Goal: Task Accomplishment & Management: Manage account settings

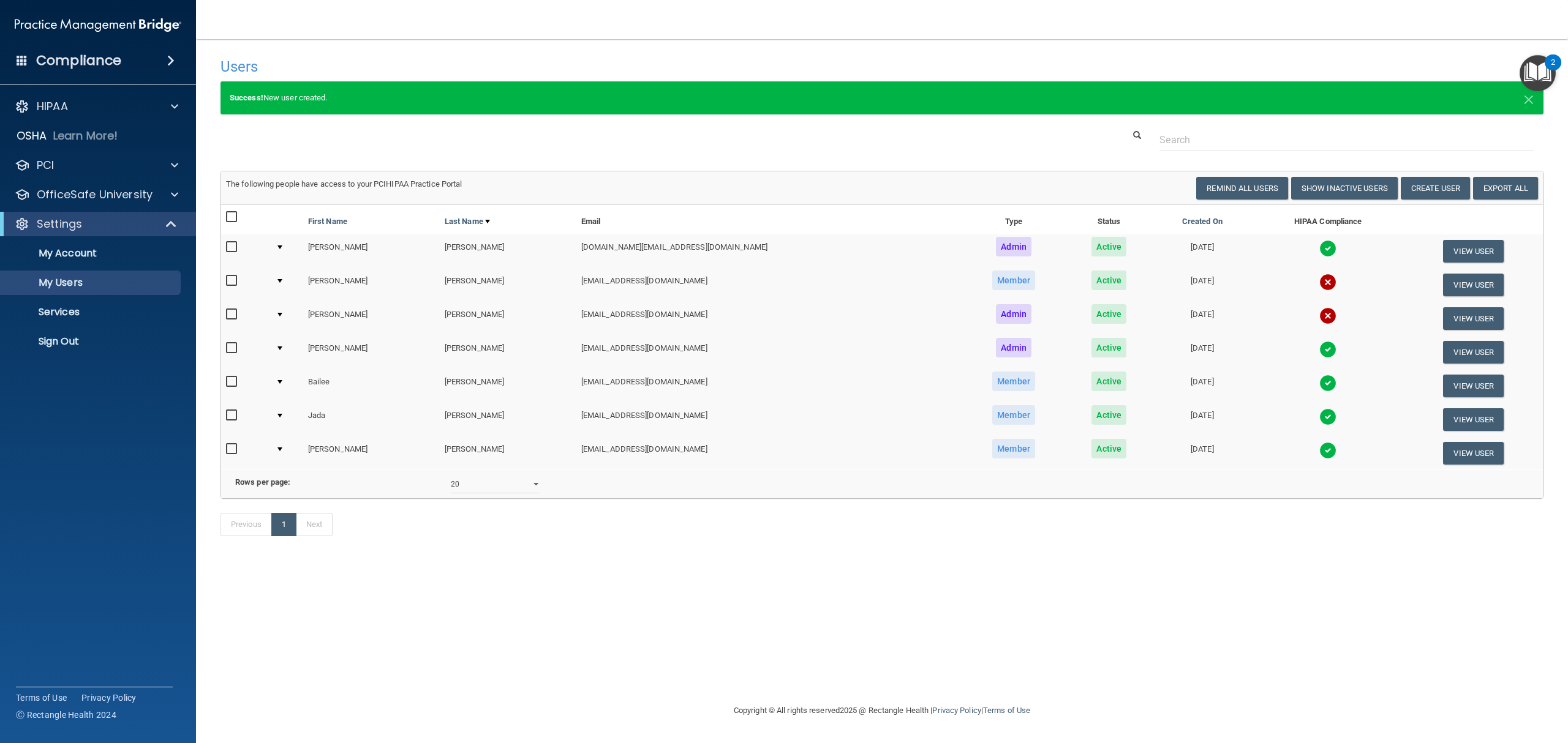
select select "20"
click at [50, 348] on link "Sign Out" at bounding box center [84, 341] width 193 height 24
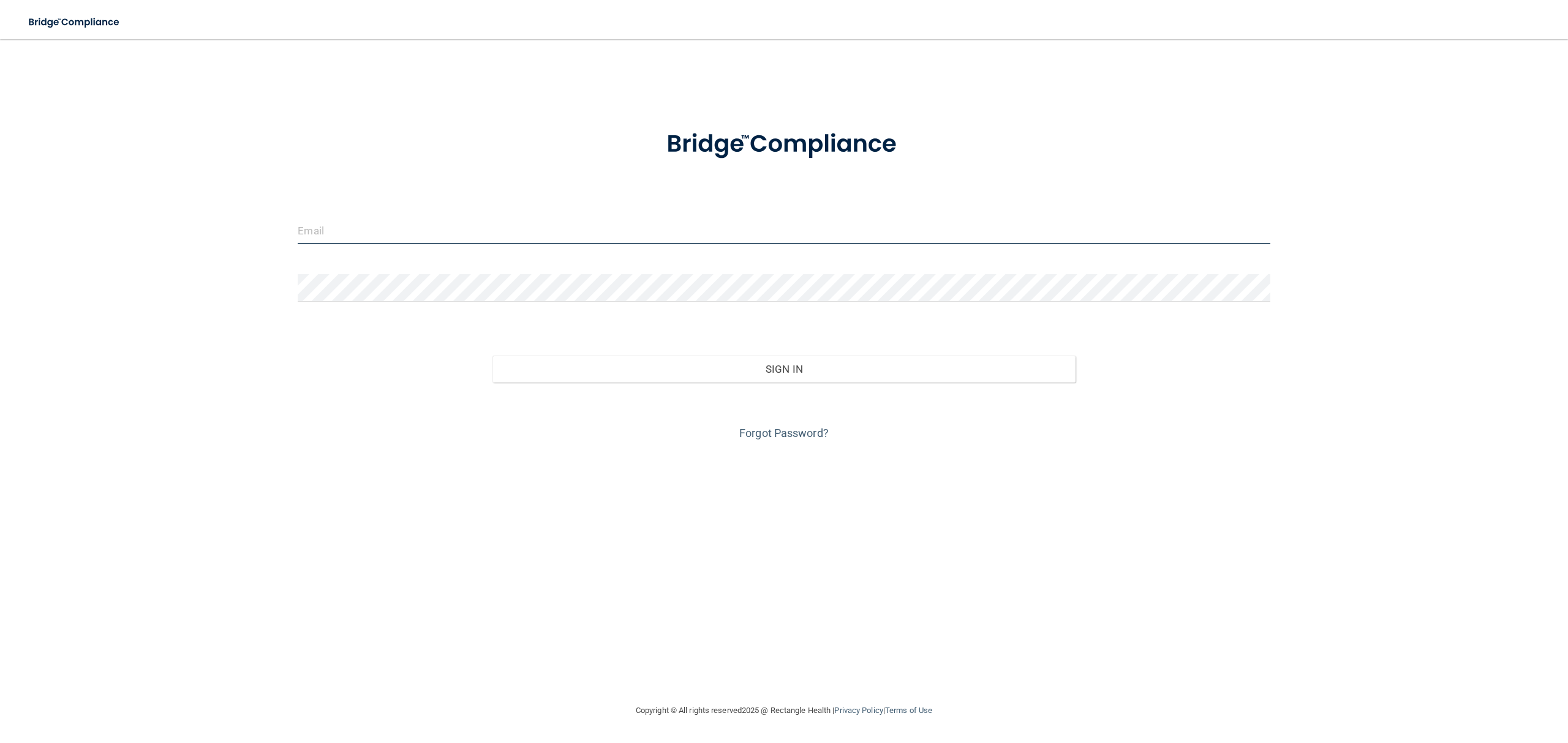
click at [417, 230] on input "email" at bounding box center [783, 230] width 972 height 27
type input "[DOMAIN_NAME][EMAIL_ADDRESS][DOMAIN_NAME]"
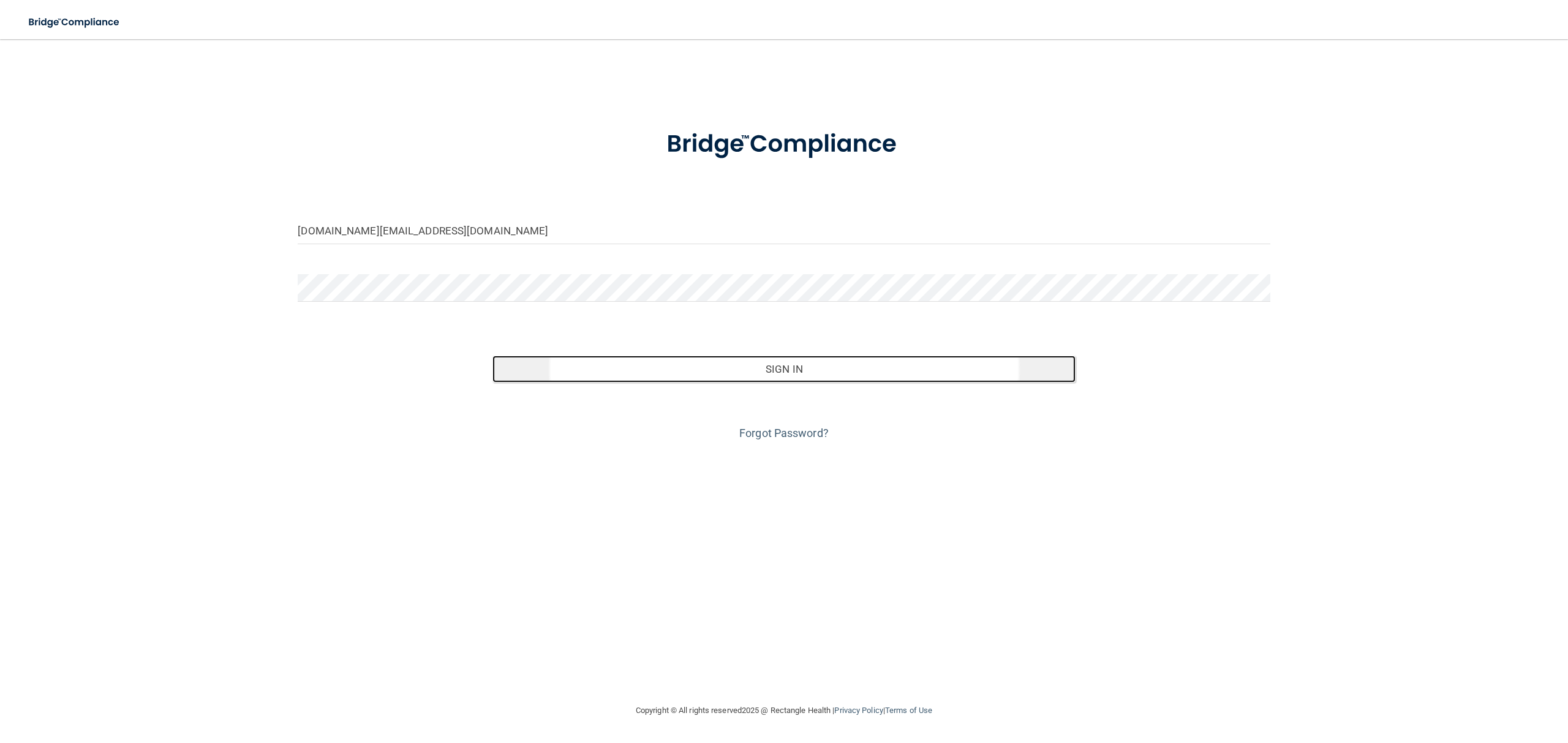
click at [701, 372] on button "Sign In" at bounding box center [784, 370] width 583 height 27
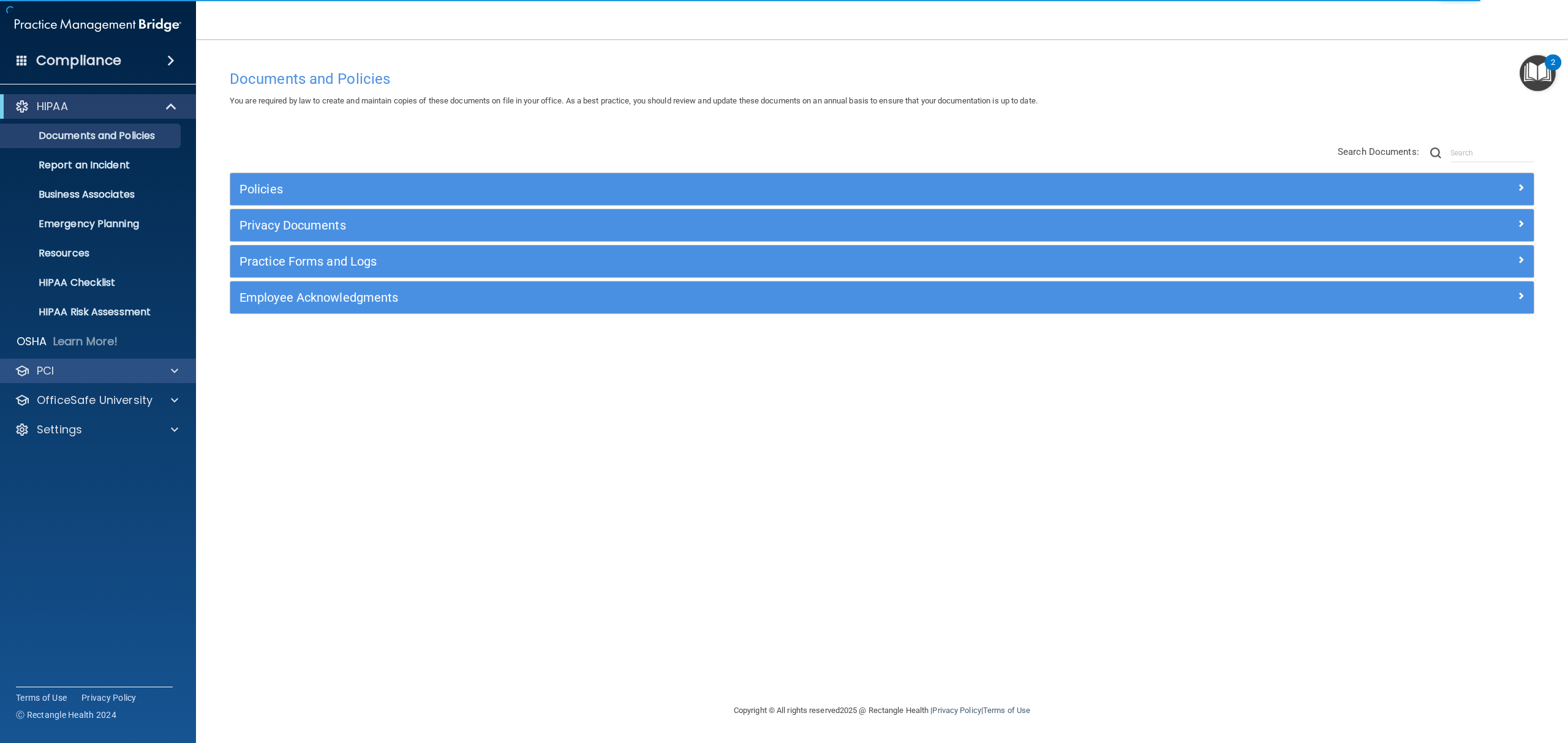
click at [73, 379] on div "PCI" at bounding box center [98, 371] width 197 height 24
click at [101, 376] on div "PCI" at bounding box center [82, 371] width 152 height 15
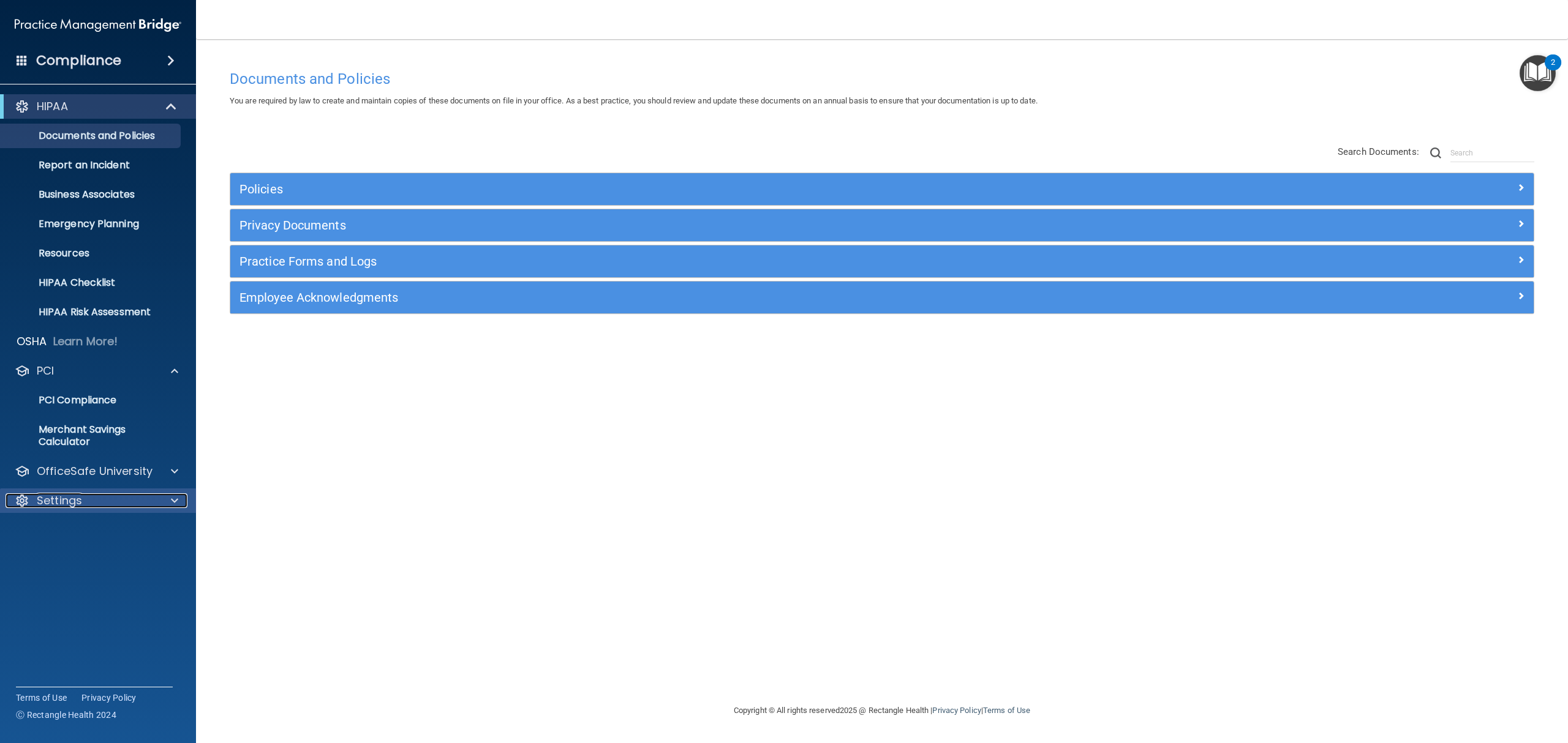
click at [78, 496] on p "Settings" at bounding box center [59, 500] width 45 height 15
click at [75, 557] on p "My Users" at bounding box center [91, 560] width 167 height 13
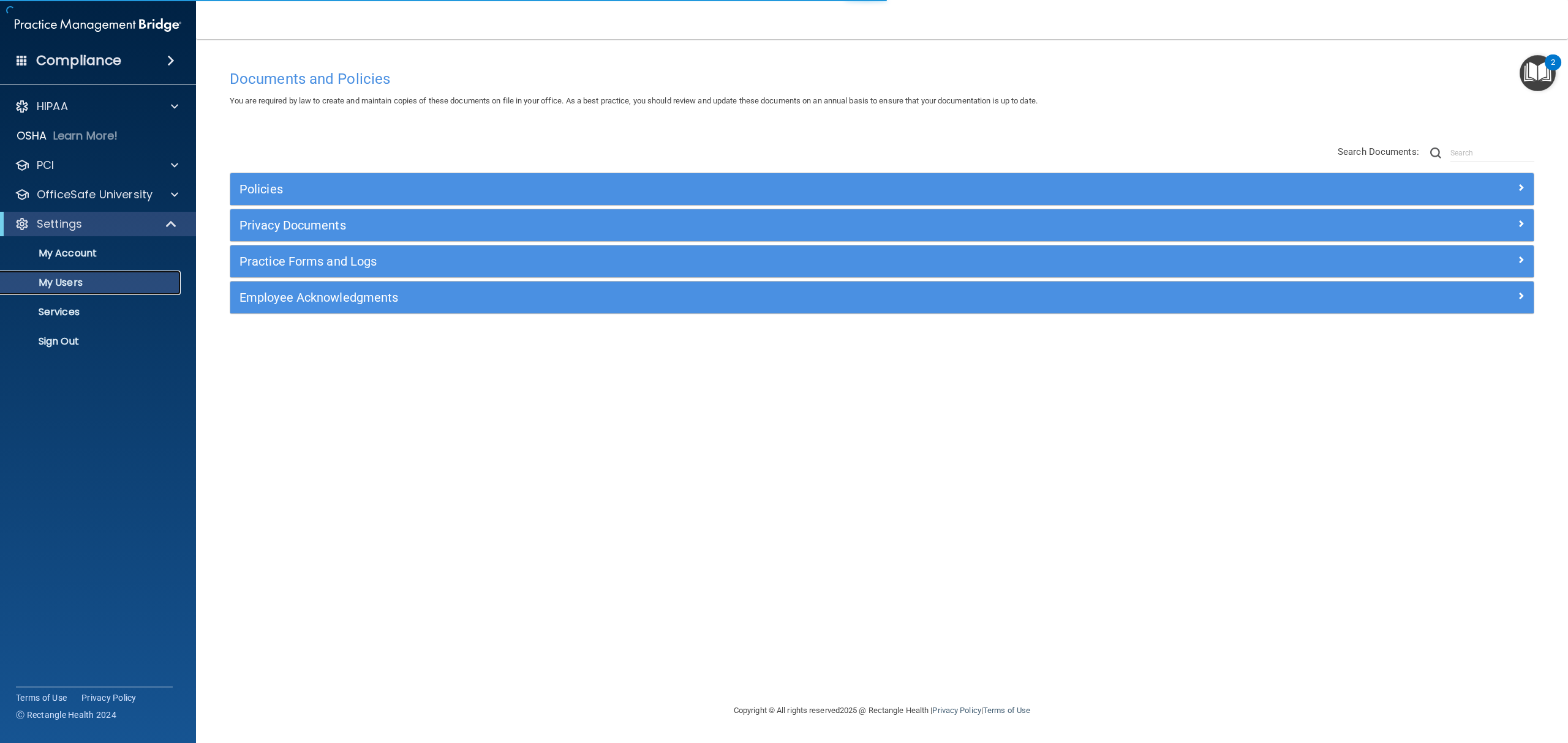
select select "20"
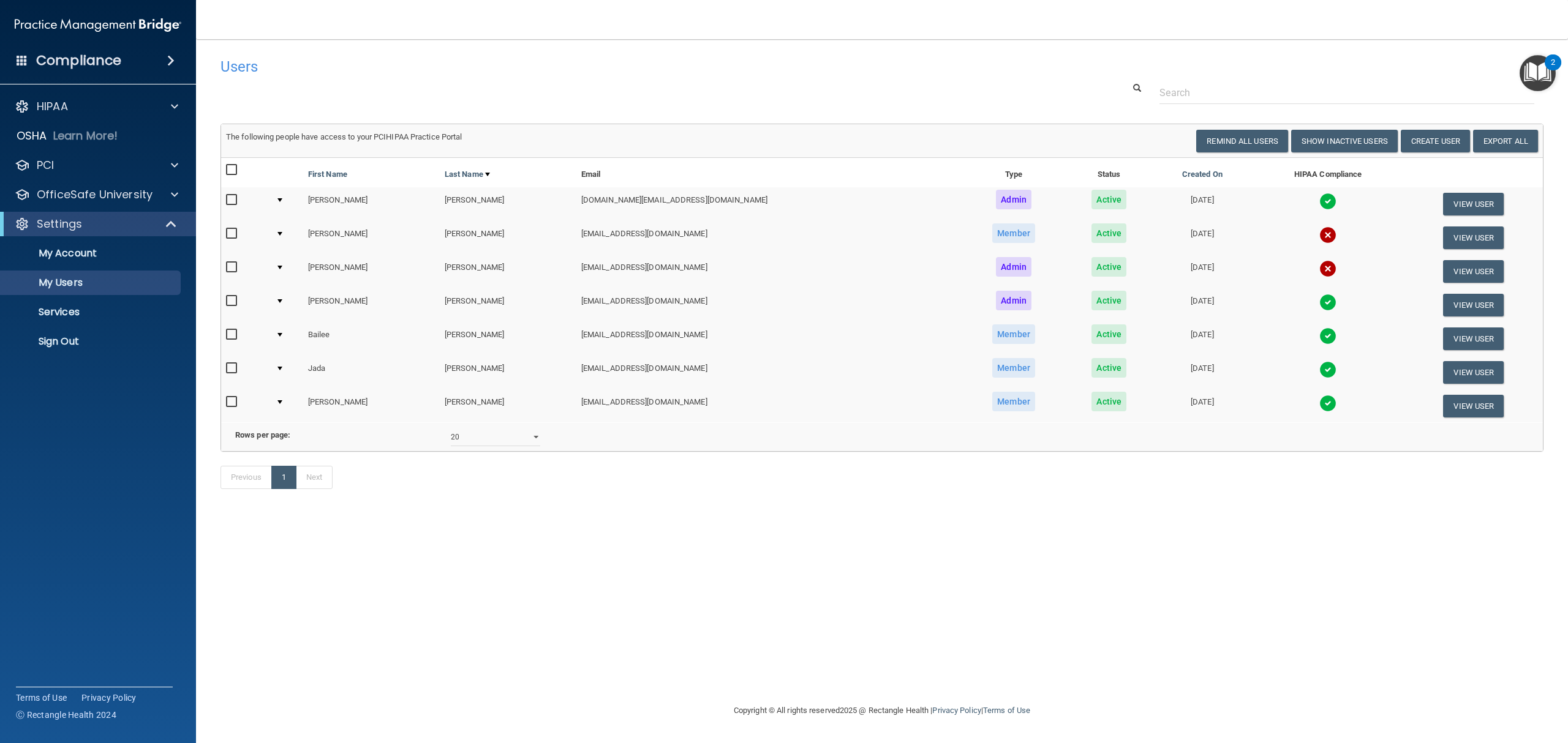
click at [283, 234] on div at bounding box center [279, 234] width 5 height 4
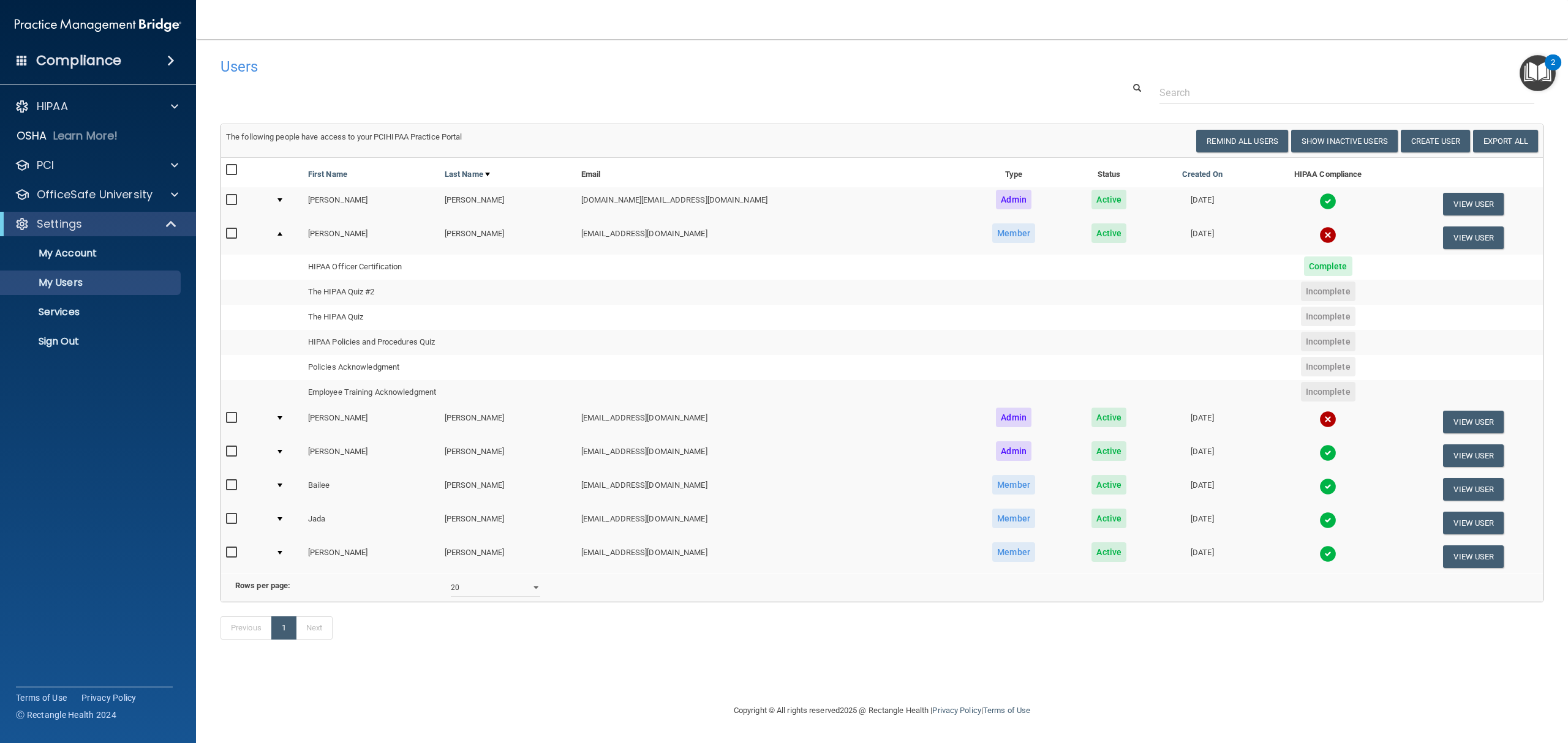
click at [109, 60] on h4 "Compliance" at bounding box center [78, 60] width 85 height 18
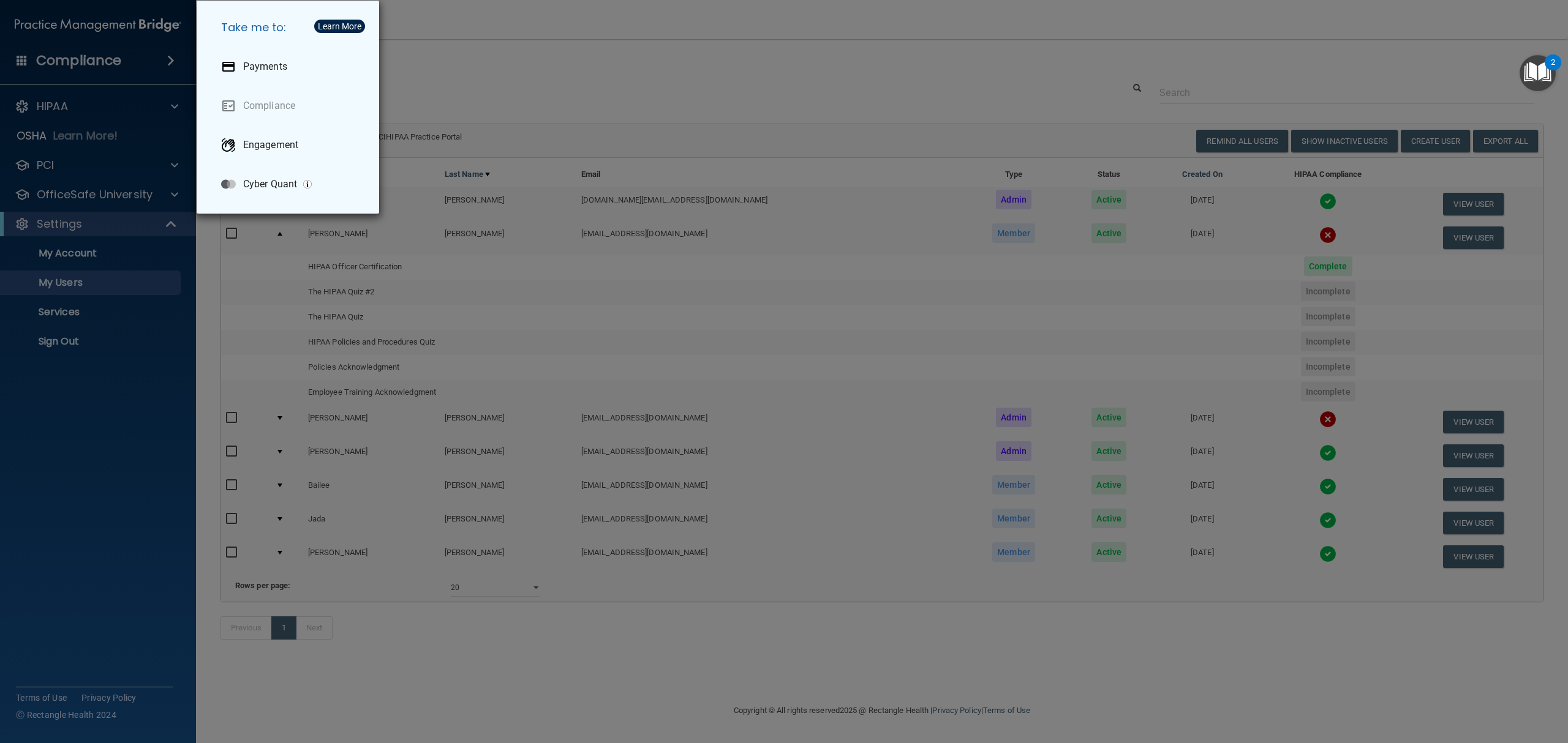
click at [577, 61] on div "Take me to: Payments Compliance Engagement Cyber Quant" at bounding box center [784, 372] width 1568 height 743
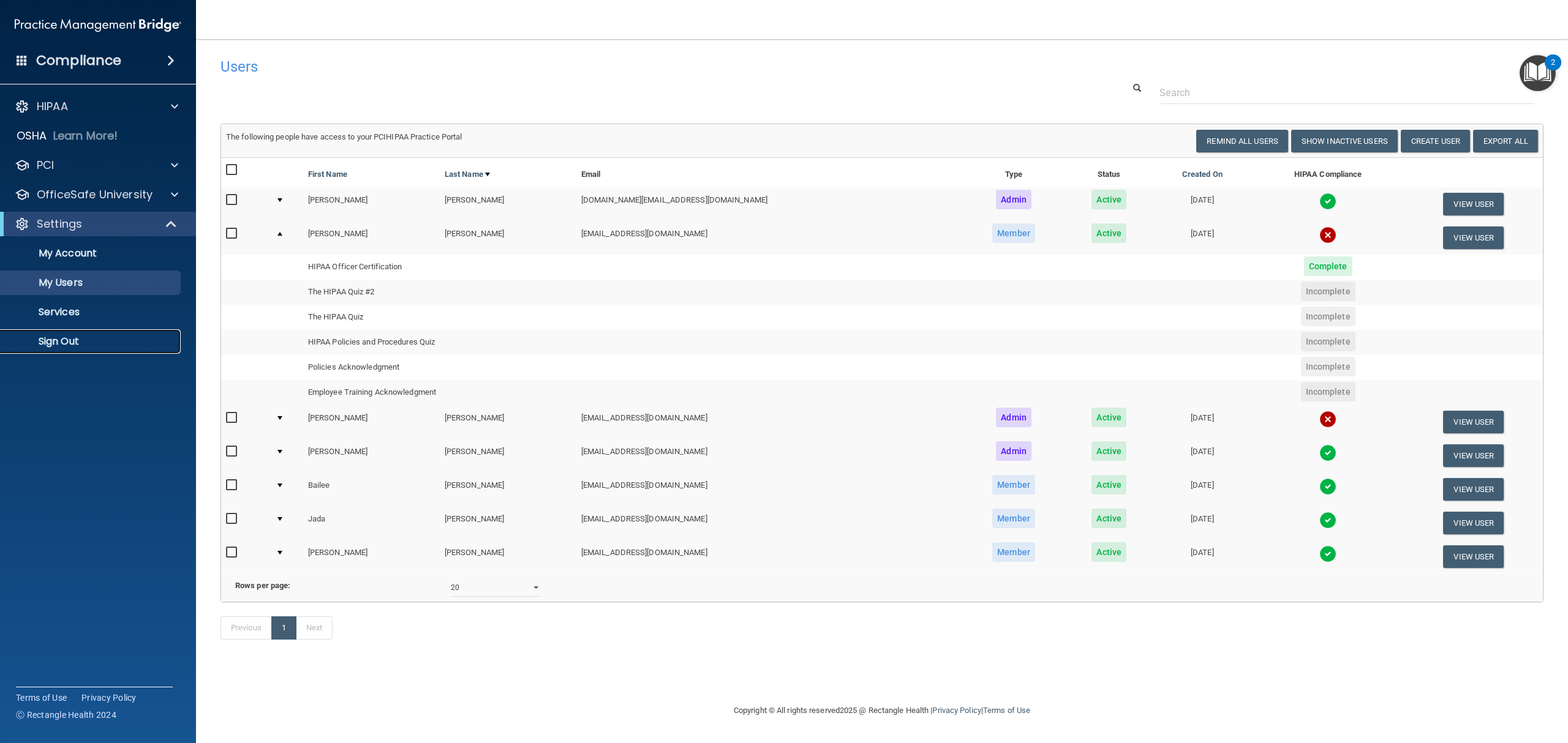
click at [39, 338] on p "Sign Out" at bounding box center [91, 341] width 167 height 13
